Goal: Use online tool/utility: Utilize a website feature to perform a specific function

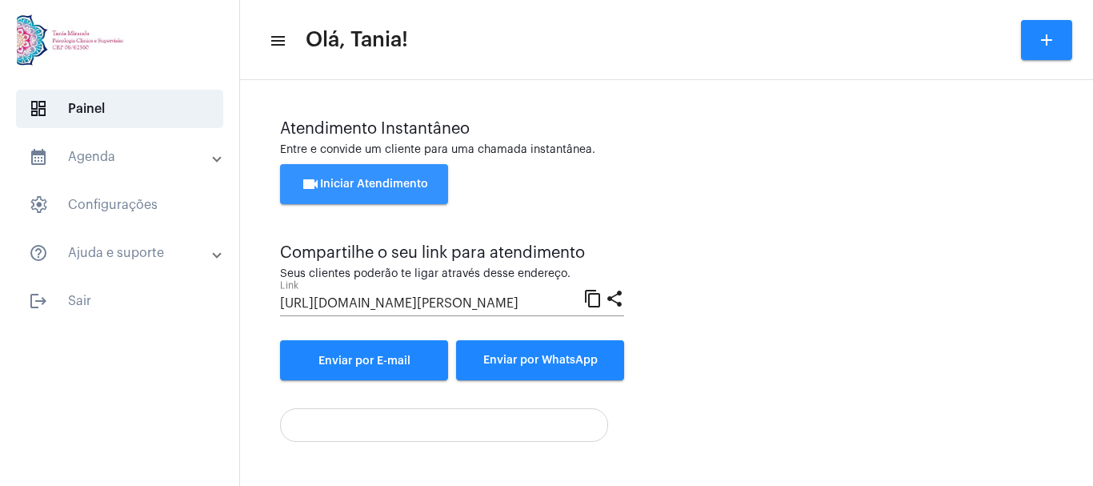
click at [375, 183] on span "videocam Iniciar Atendimento" at bounding box center [364, 183] width 127 height 11
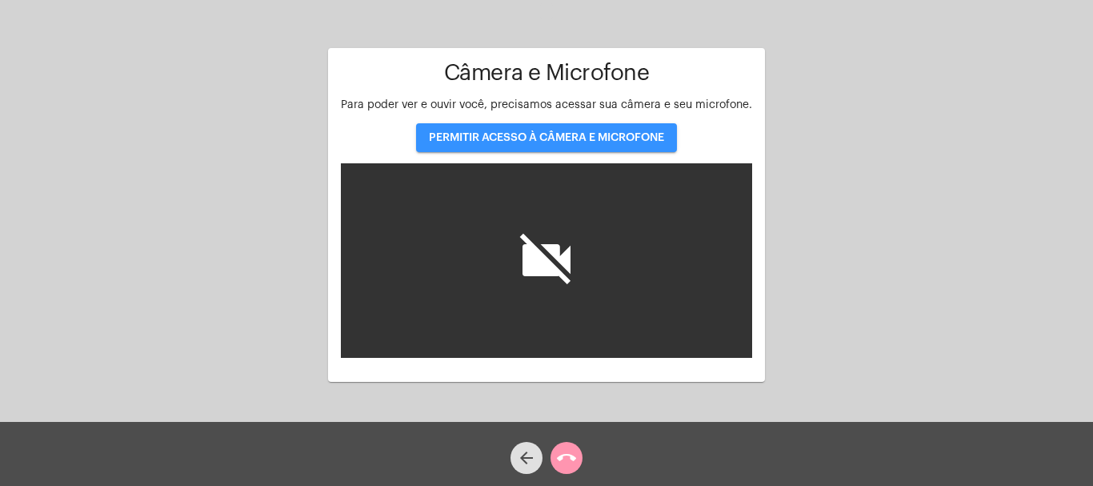
click at [537, 137] on span "PERMITIR ACESSO À CÂMERA E MICROFONE" at bounding box center [546, 137] width 235 height 11
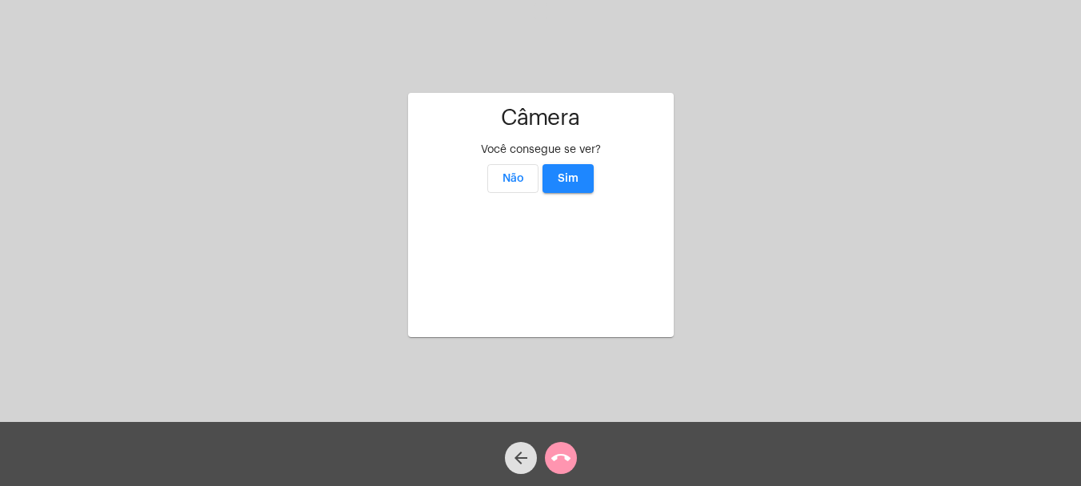
click at [577, 173] on span "Sim" at bounding box center [568, 178] width 21 height 11
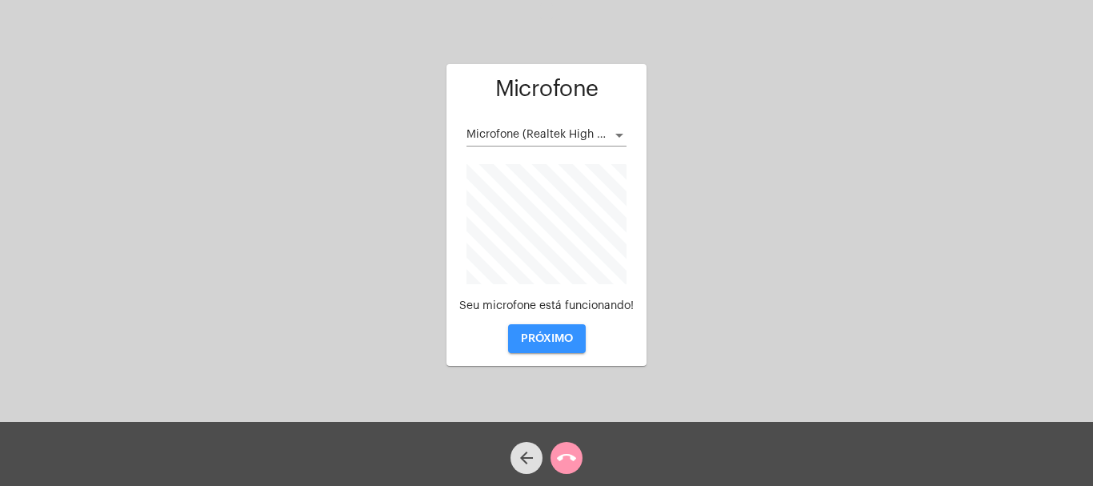
click at [546, 338] on span "PRÓXIMO" at bounding box center [547, 338] width 52 height 11
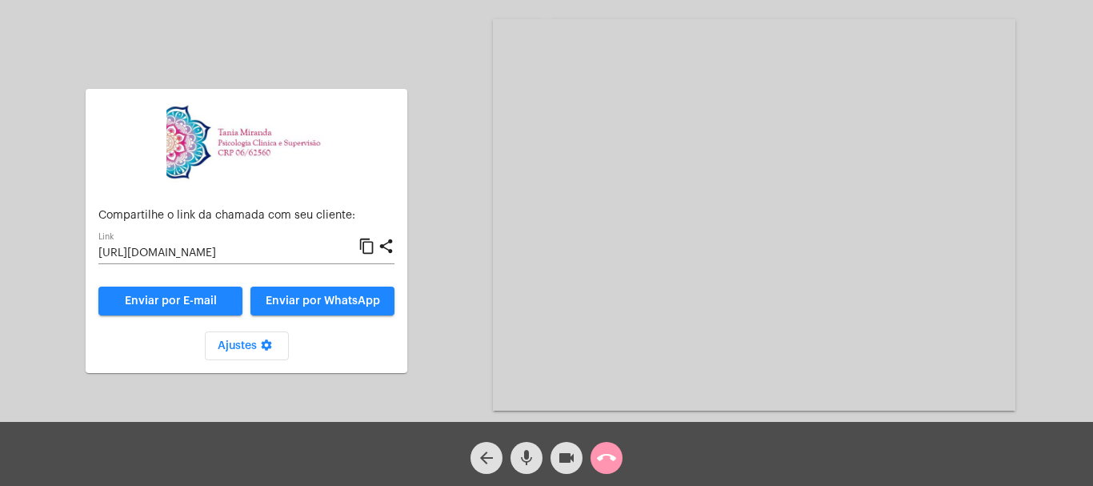
click at [610, 452] on mat-icon "call_end" at bounding box center [606, 457] width 19 height 19
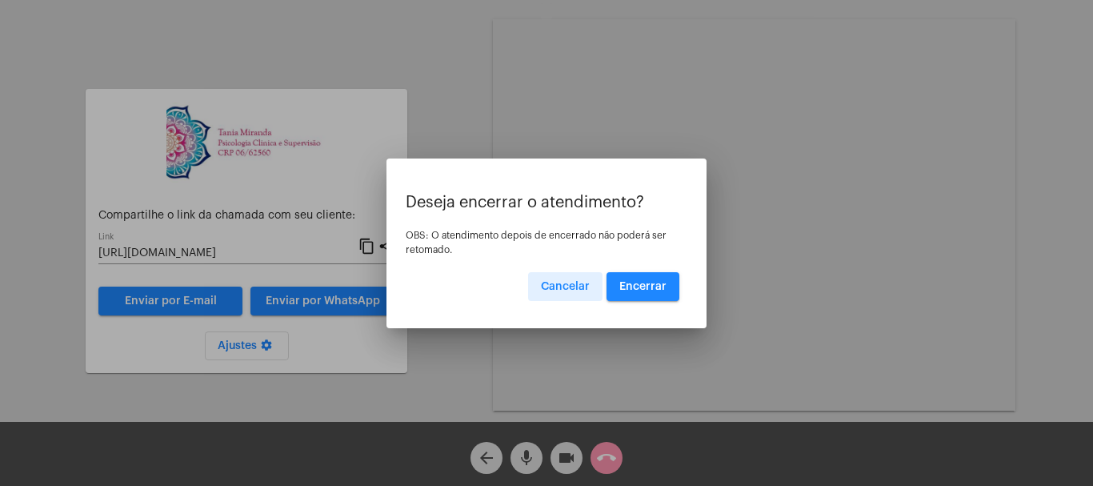
click at [650, 290] on span "Encerrar" at bounding box center [642, 286] width 47 height 11
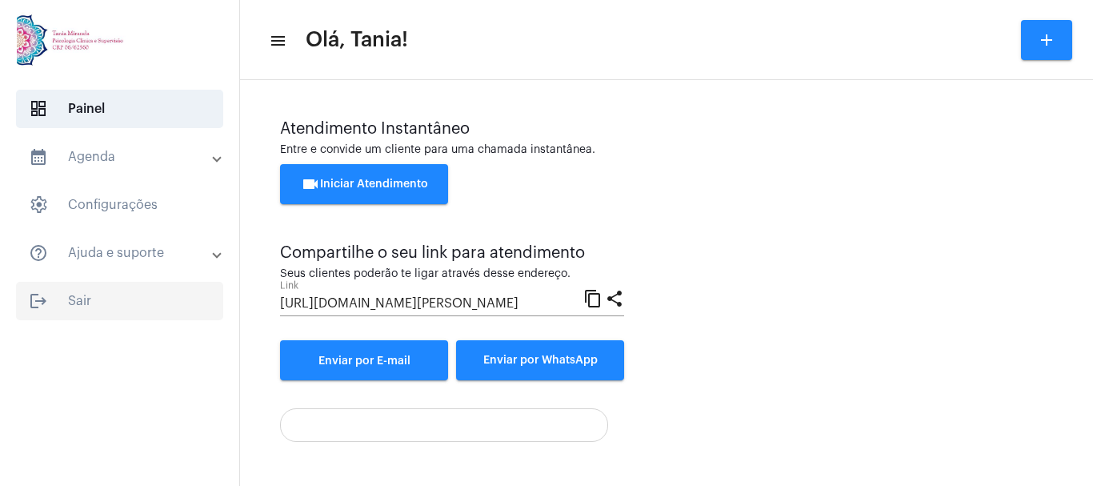
click at [75, 299] on span "logout Sair" at bounding box center [119, 301] width 207 height 38
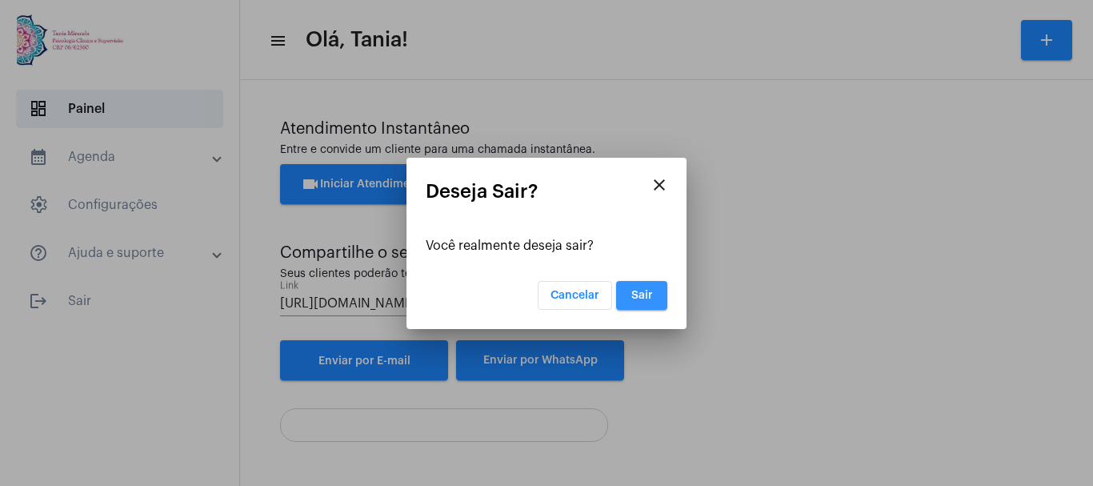
click at [638, 290] on span "Sair" at bounding box center [642, 295] width 22 height 11
